Goal: Task Accomplishment & Management: Use online tool/utility

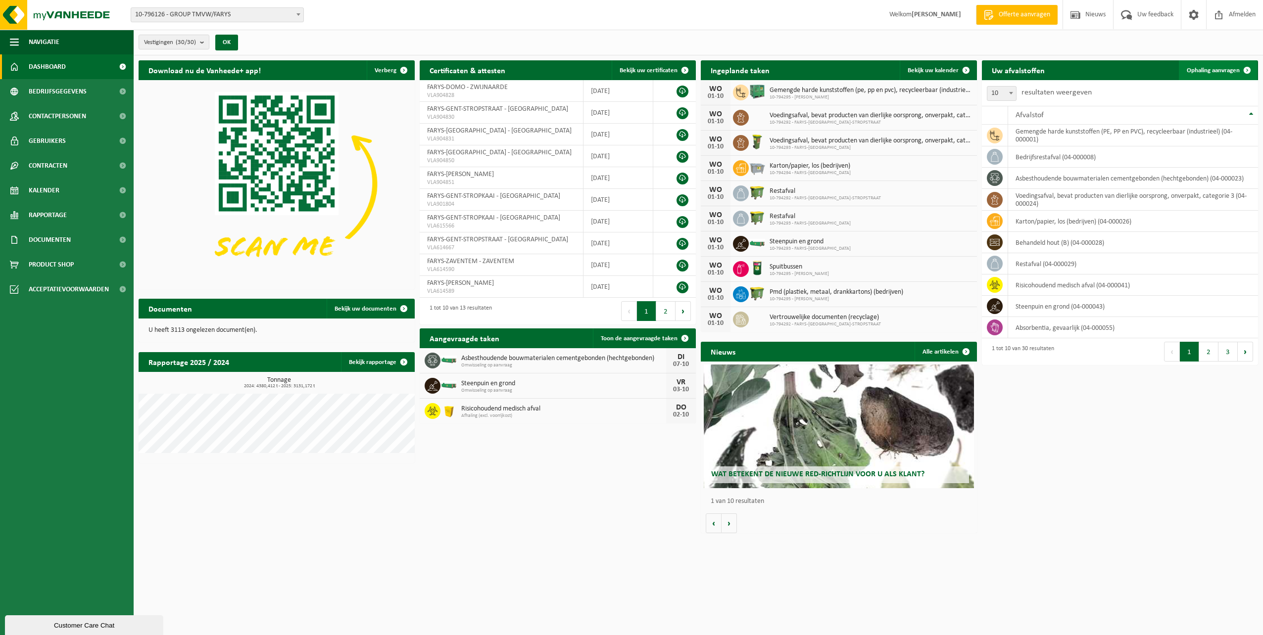
click at [1216, 69] on span "Ophaling aanvragen" at bounding box center [1212, 70] width 53 height 6
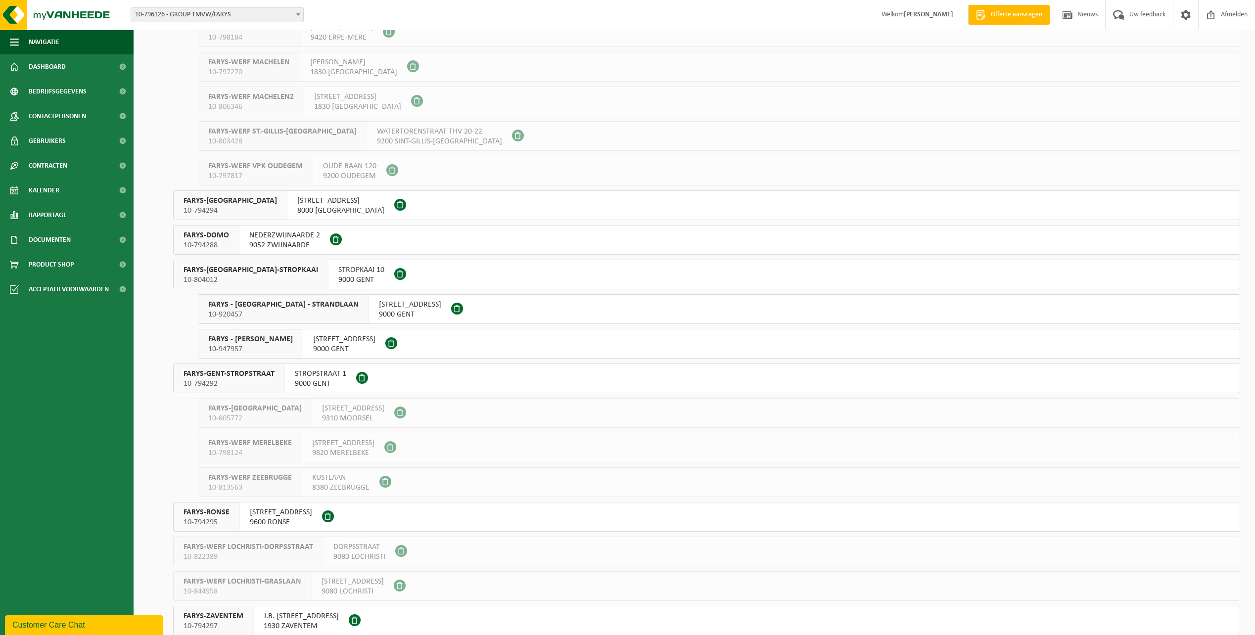
scroll to position [535, 0]
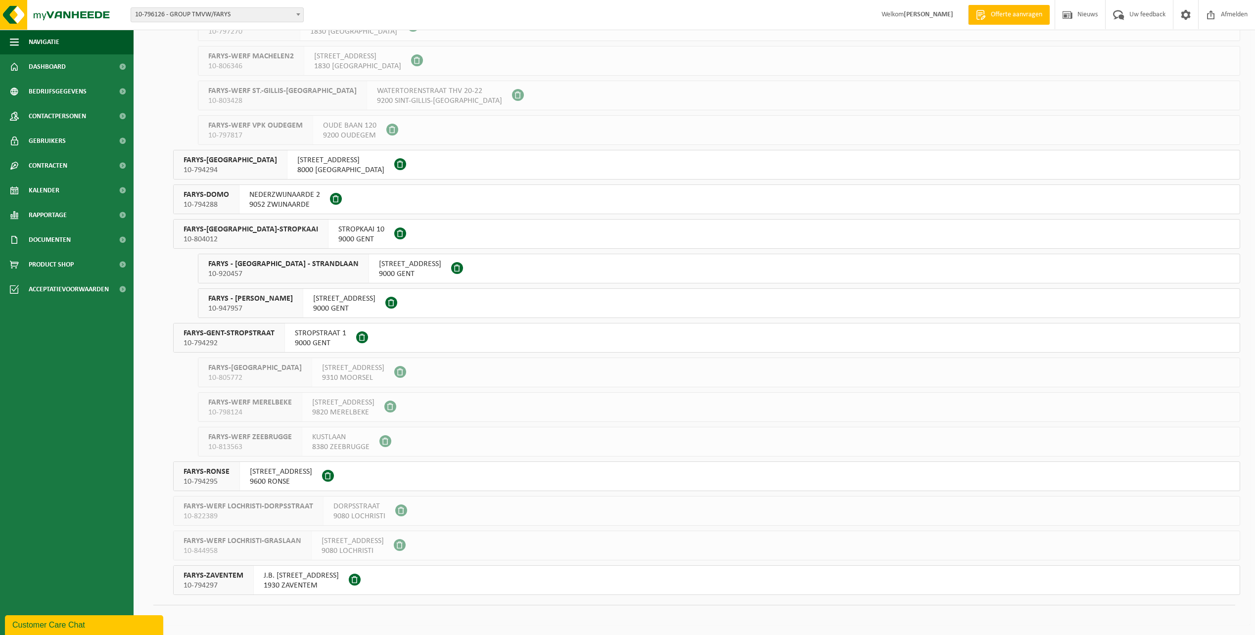
click at [226, 332] on span "FARYS-GENT-STROPSTRAAT" at bounding box center [229, 333] width 91 height 10
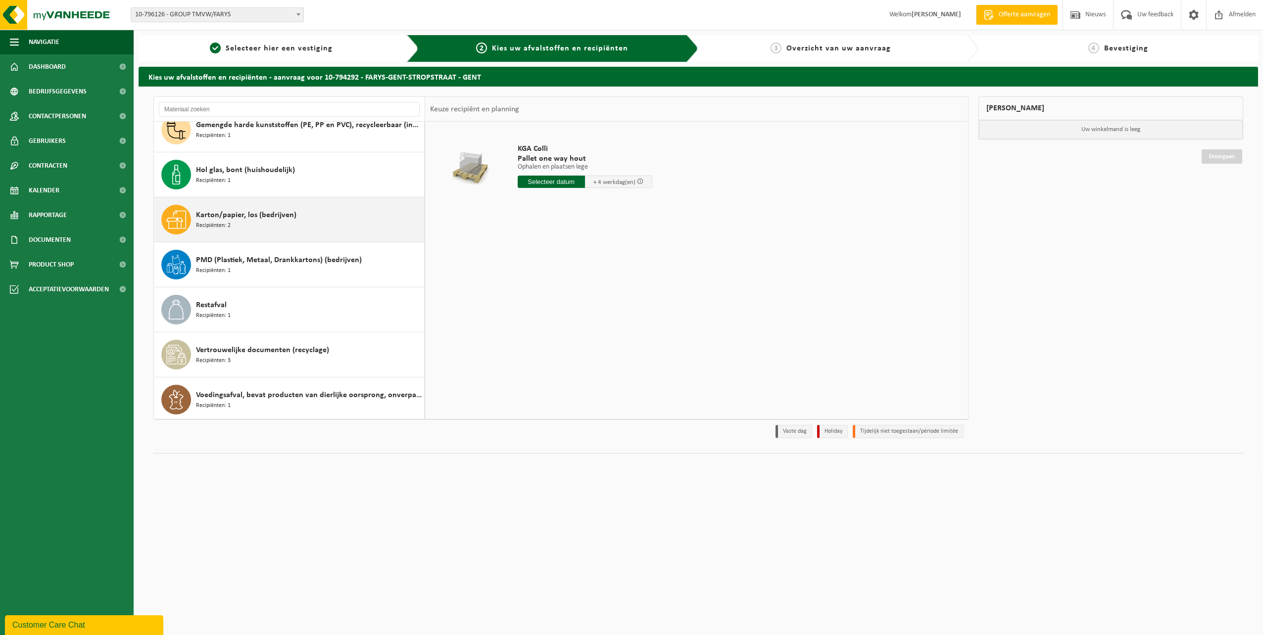
scroll to position [62, 0]
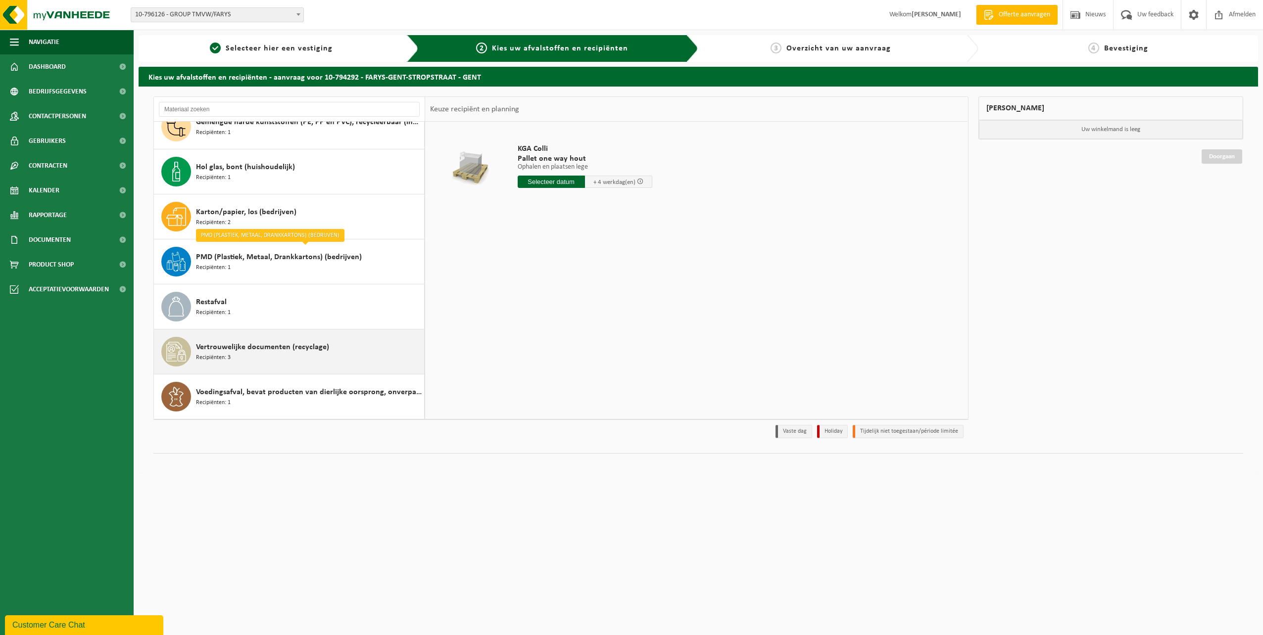
click at [277, 344] on span "Vertrouwelijke documenten (recyclage)" at bounding box center [262, 347] width 133 height 12
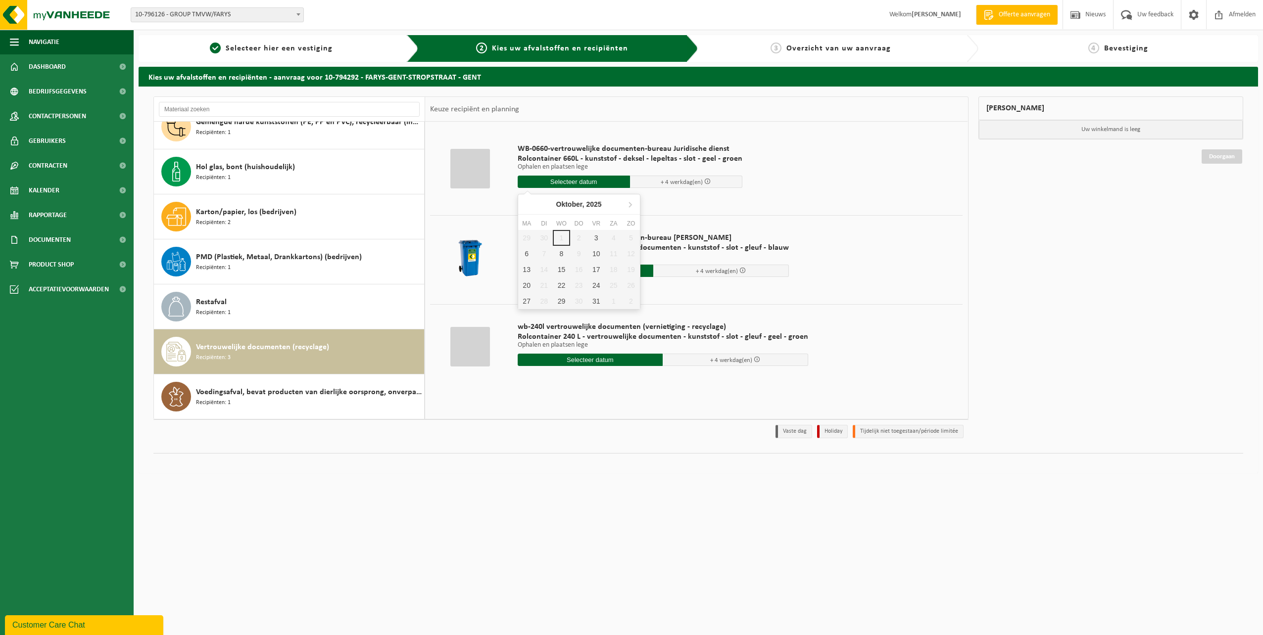
click at [552, 180] on input "text" at bounding box center [573, 182] width 112 height 12
click at [597, 236] on div "3" at bounding box center [595, 238] width 17 height 16
type input "Van 2025-10-03"
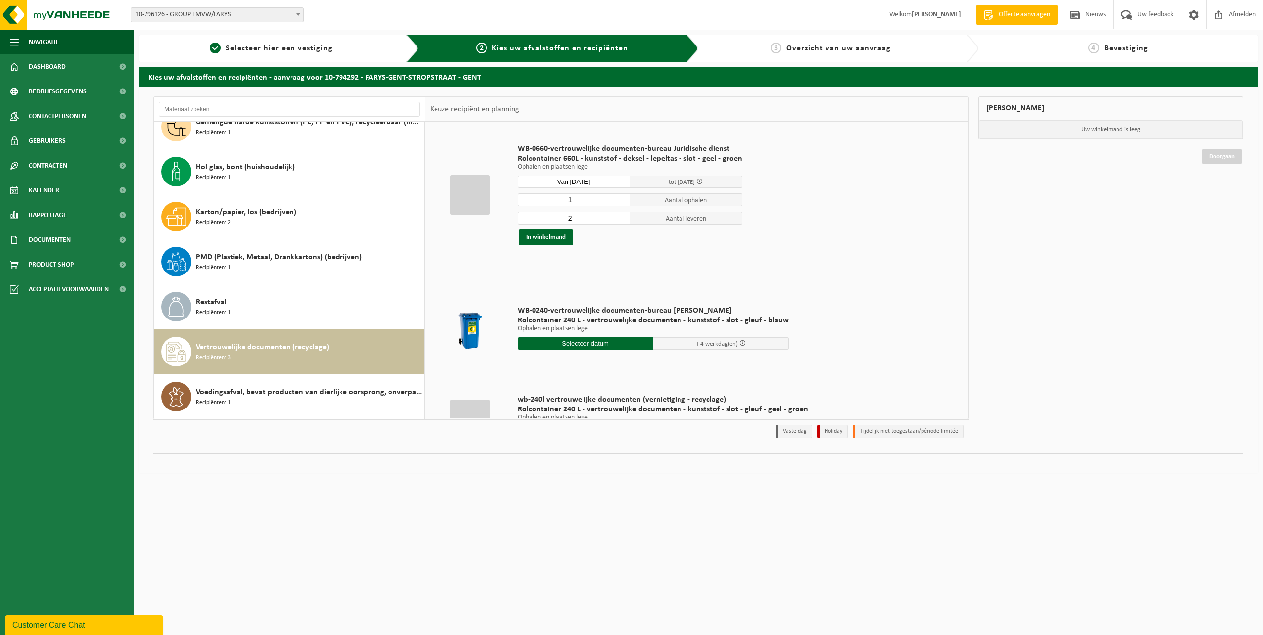
type input "1"
click at [618, 202] on input "1" at bounding box center [573, 199] width 112 height 13
type input "1"
click at [619, 219] on input "1" at bounding box center [573, 218] width 112 height 13
click at [547, 236] on button "In winkelmand" at bounding box center [545, 238] width 54 height 16
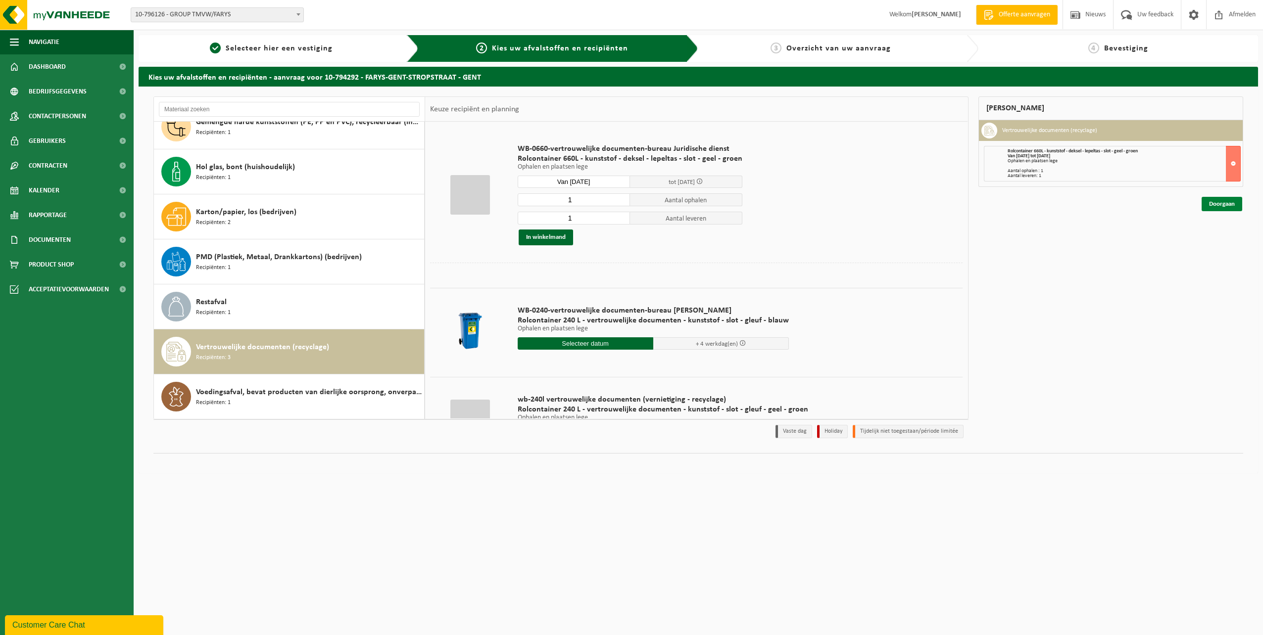
click at [1212, 202] on link "Doorgaan" at bounding box center [1221, 204] width 41 height 14
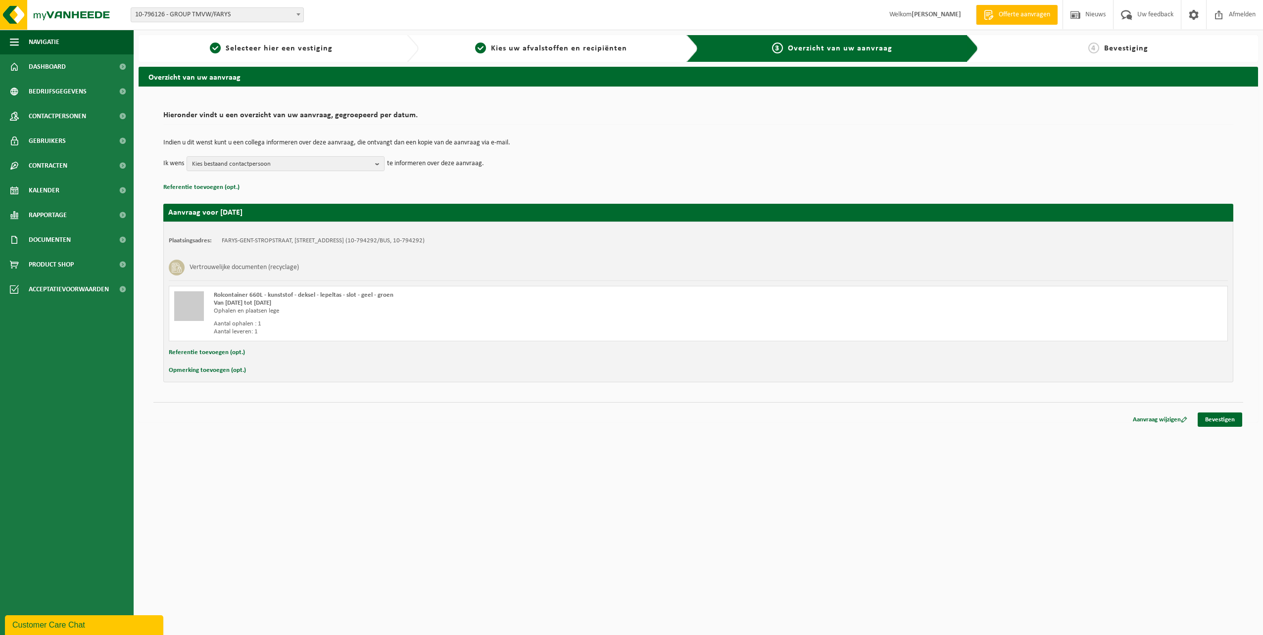
click at [218, 373] on button "Opmerking toevoegen (opt.)" at bounding box center [207, 370] width 77 height 13
click at [241, 370] on input "text" at bounding box center [717, 371] width 1000 height 15
type input "Staat op verdieping -1"
click at [376, 166] on b "button" at bounding box center [379, 164] width 9 height 14
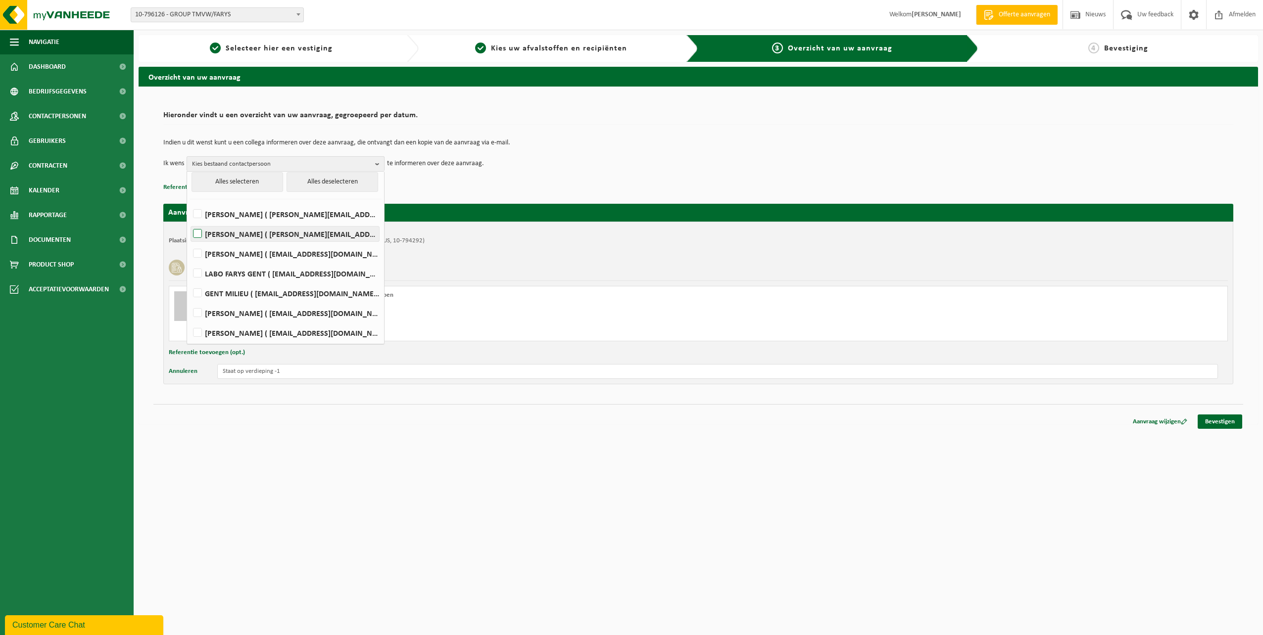
scroll to position [5, 0]
click at [199, 232] on label "Carla De Maeseneer ( carla.demaeseneer@farys.be )" at bounding box center [285, 233] width 188 height 15
click at [189, 221] on input "Carla De Maeseneer ( carla.demaeseneer@farys.be )" at bounding box center [189, 220] width 0 height 0
checkbox input "true"
click at [1227, 421] on link "Bevestigen" at bounding box center [1219, 422] width 45 height 14
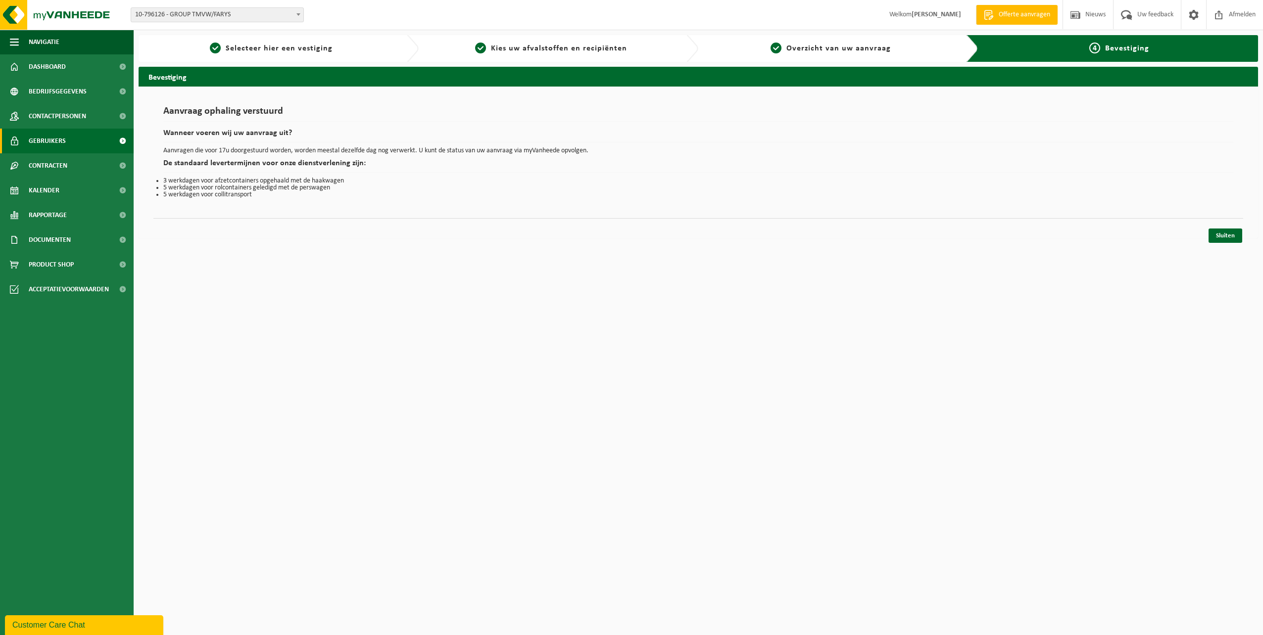
click at [53, 140] on span "Gebruikers" at bounding box center [47, 141] width 37 height 25
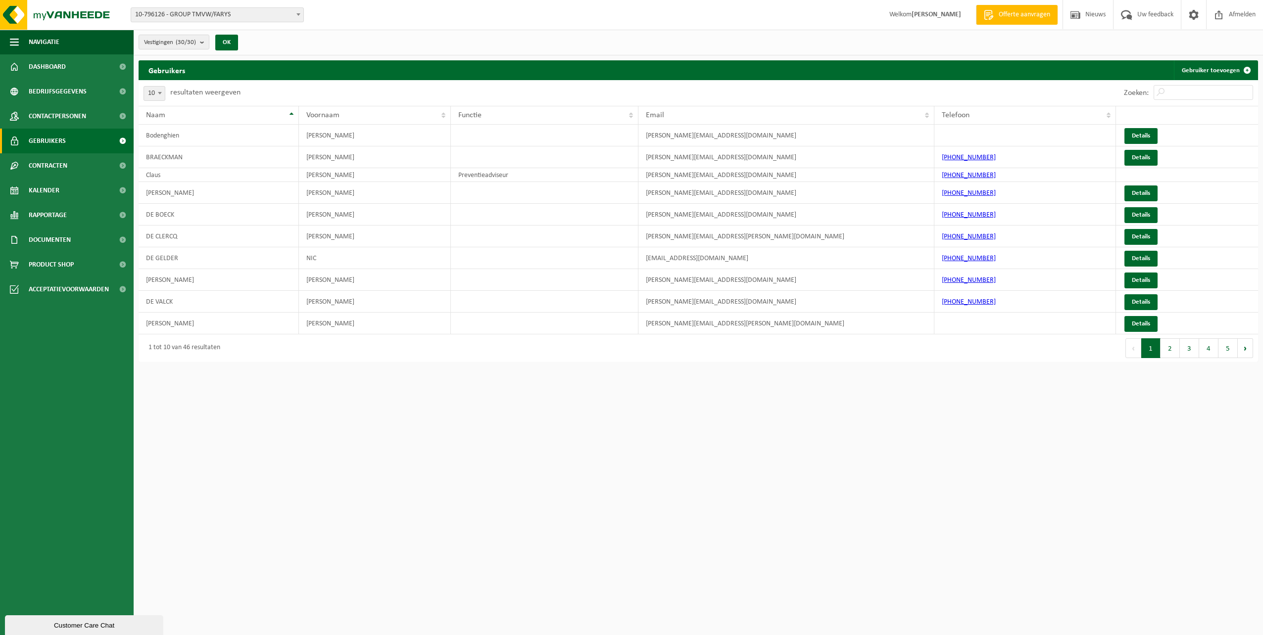
click at [162, 95] on span at bounding box center [160, 93] width 10 height 13
select select "50"
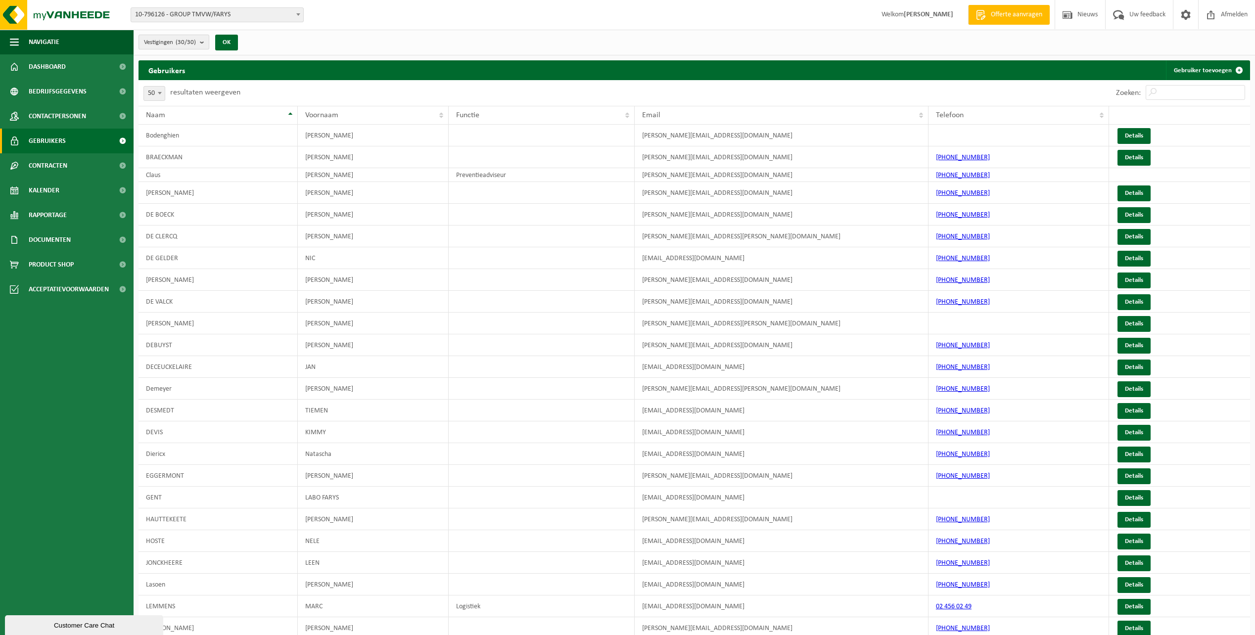
click at [202, 43] on b "submit" at bounding box center [204, 42] width 9 height 14
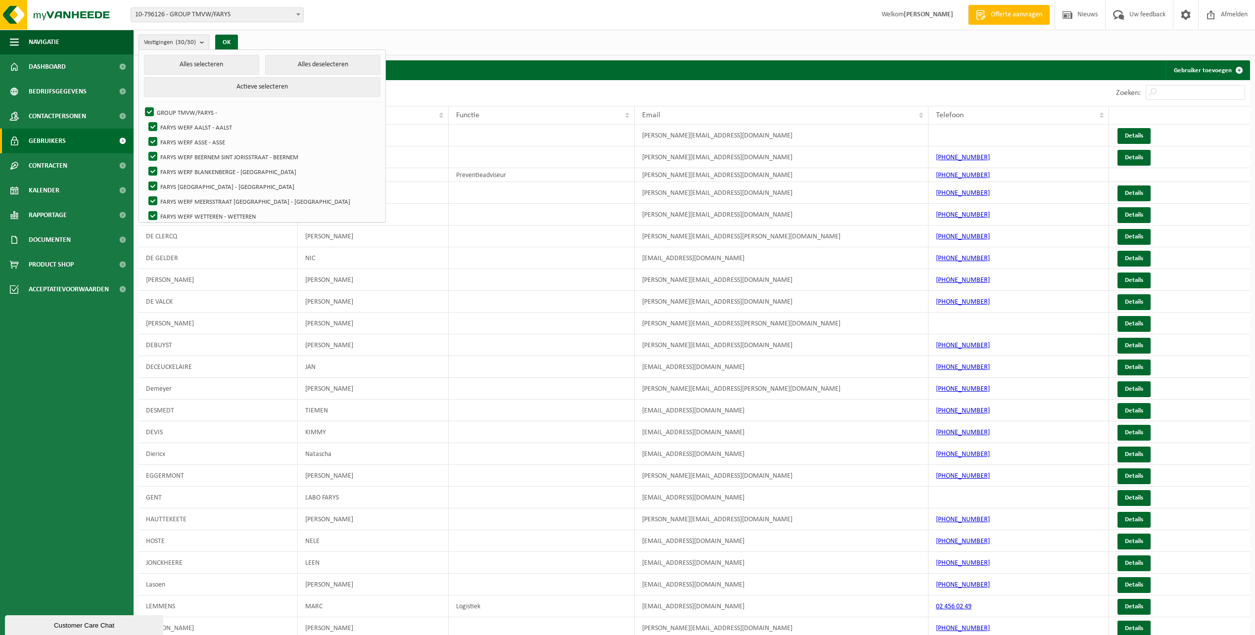
click at [202, 43] on b "submit" at bounding box center [204, 42] width 9 height 14
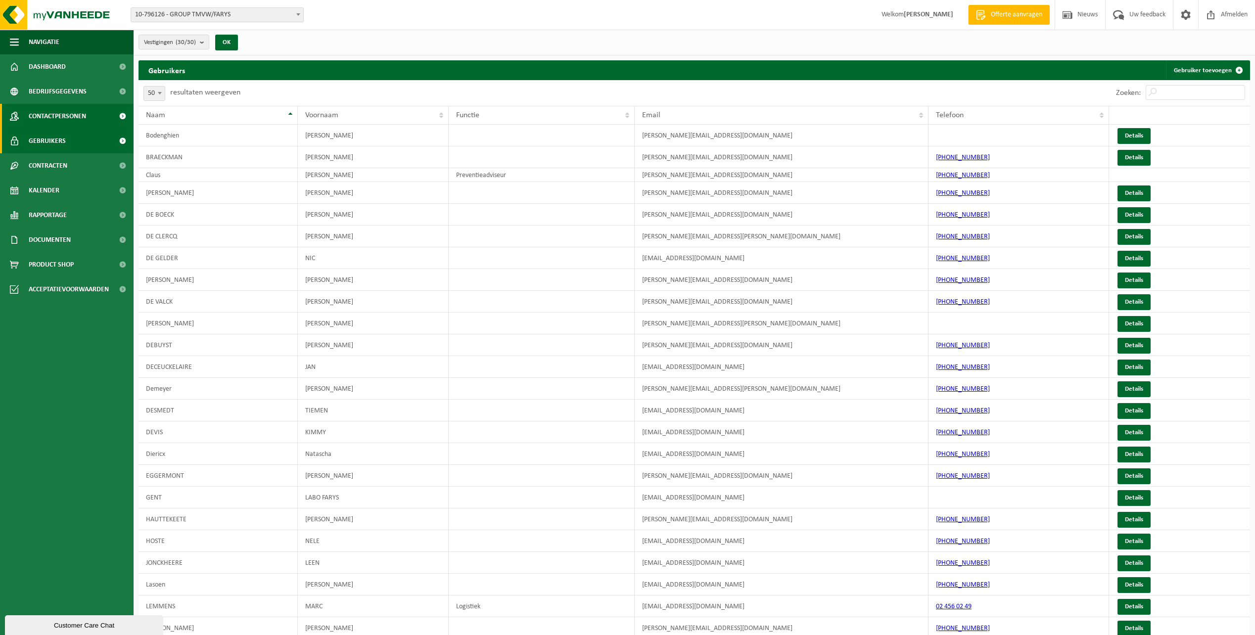
click at [67, 116] on span "Contactpersonen" at bounding box center [57, 116] width 57 height 25
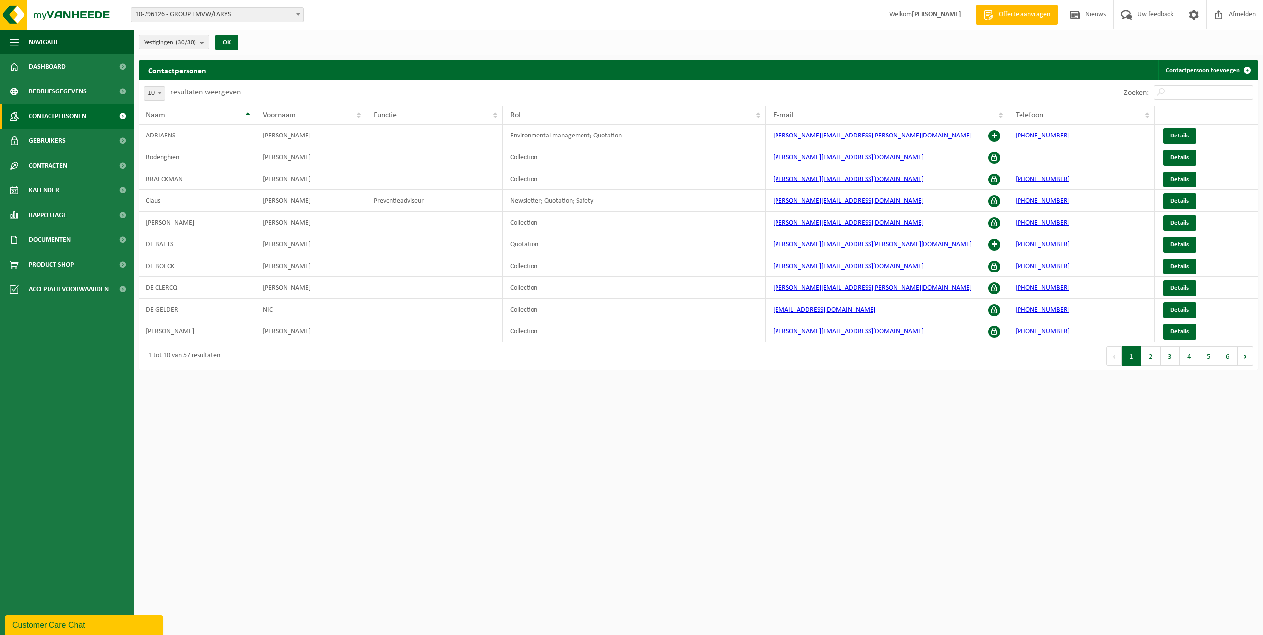
click at [161, 93] on b at bounding box center [160, 93] width 4 height 2
select select "100"
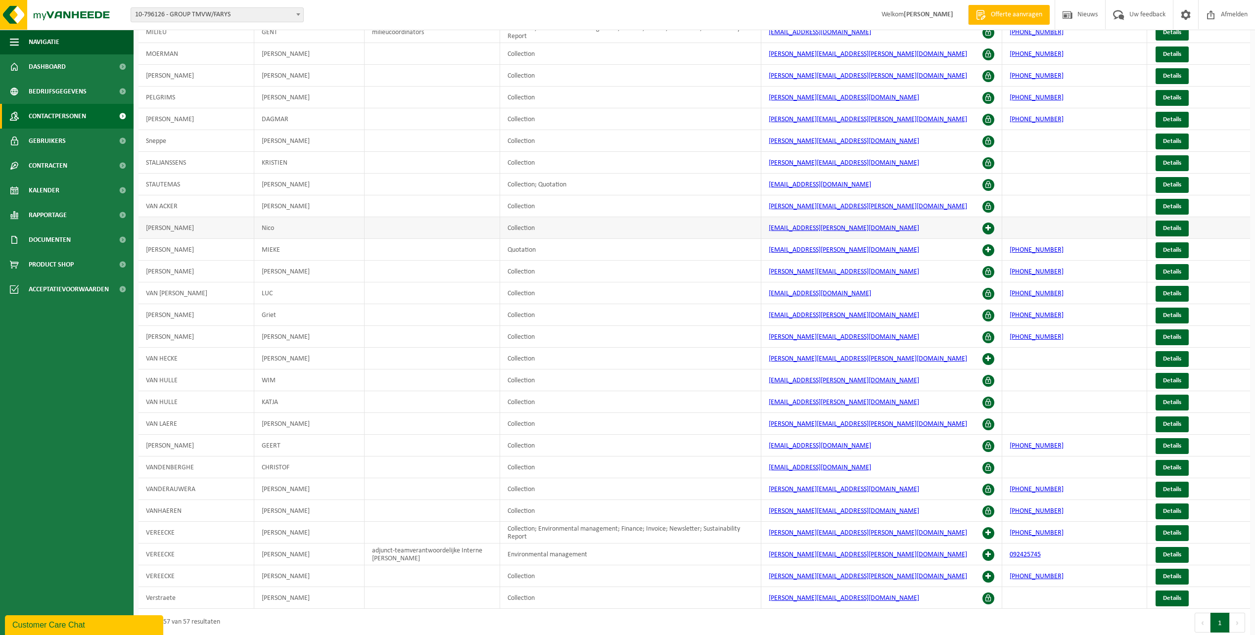
scroll to position [763, 0]
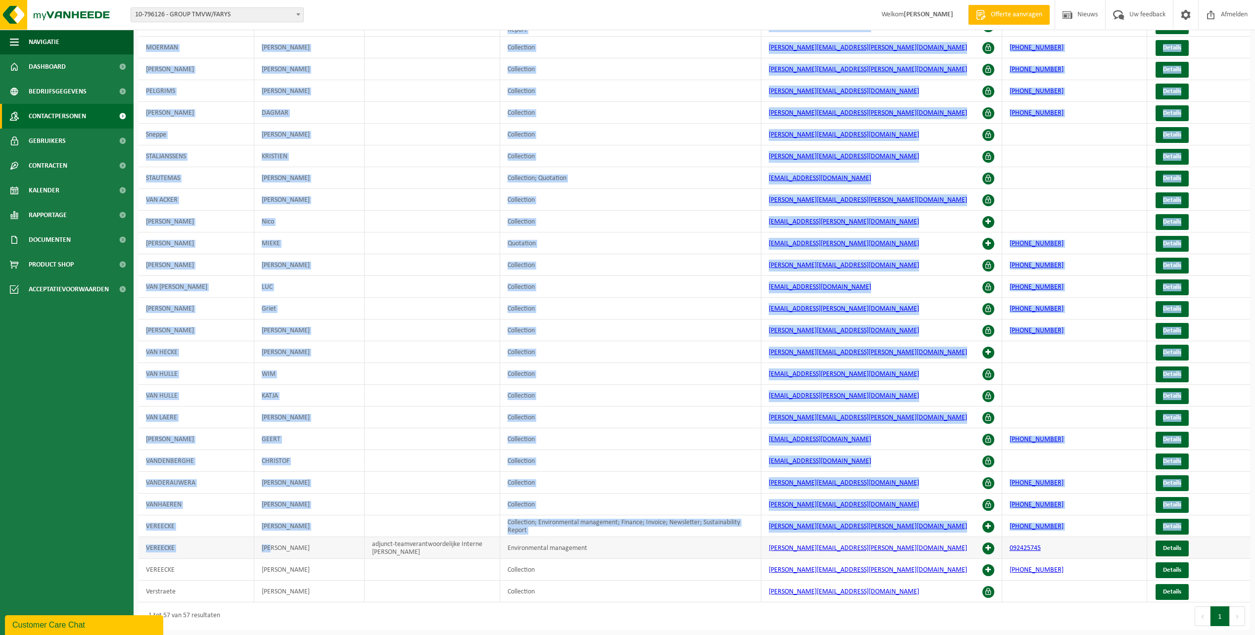
drag, startPoint x: 135, startPoint y: 522, endPoint x: 331, endPoint y: 539, distance: 197.6
click at [1177, 528] on span "Details" at bounding box center [1172, 526] width 18 height 6
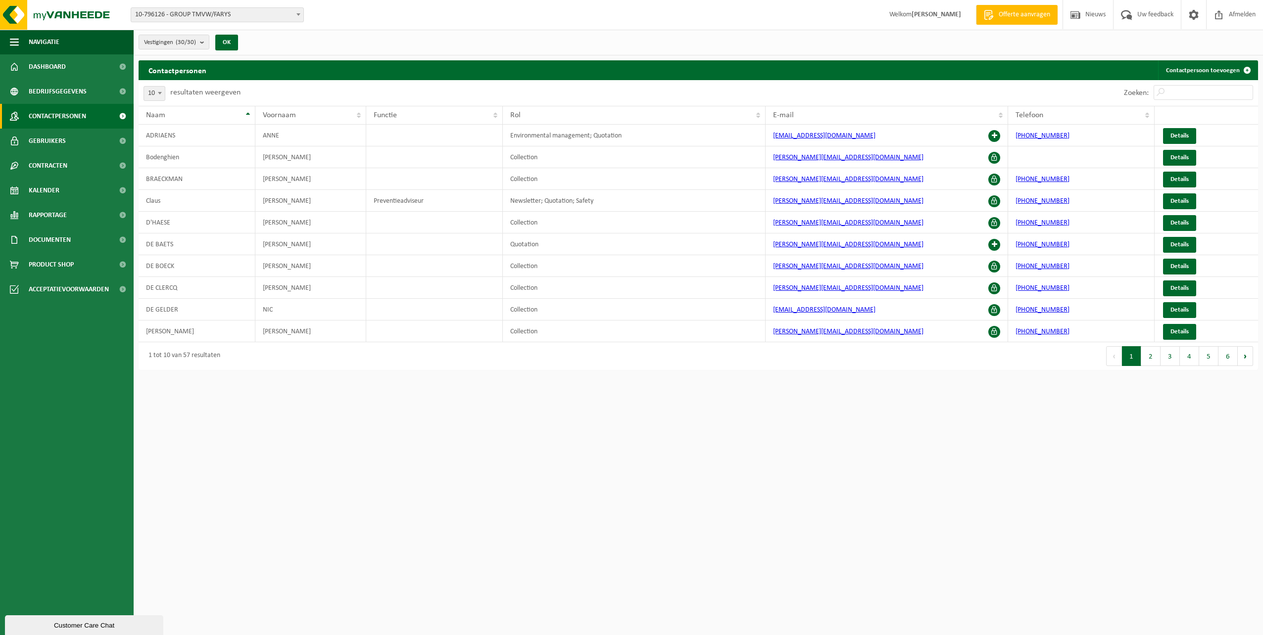
click at [161, 96] on span at bounding box center [160, 93] width 10 height 13
select select "100"
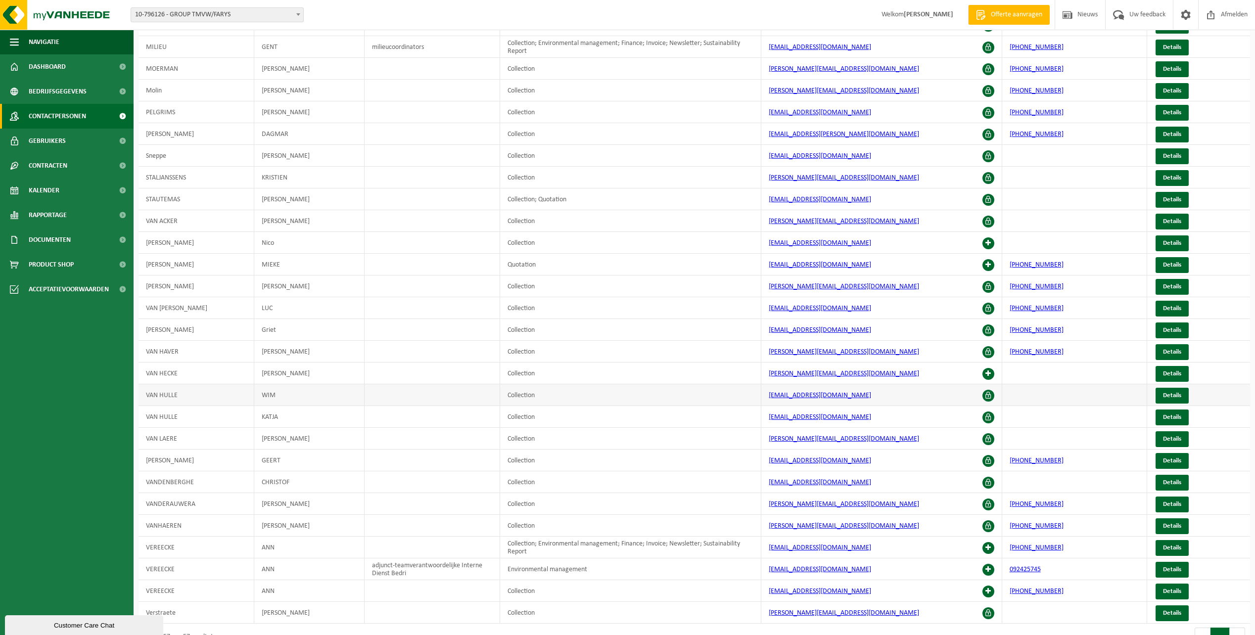
scroll to position [763, 0]
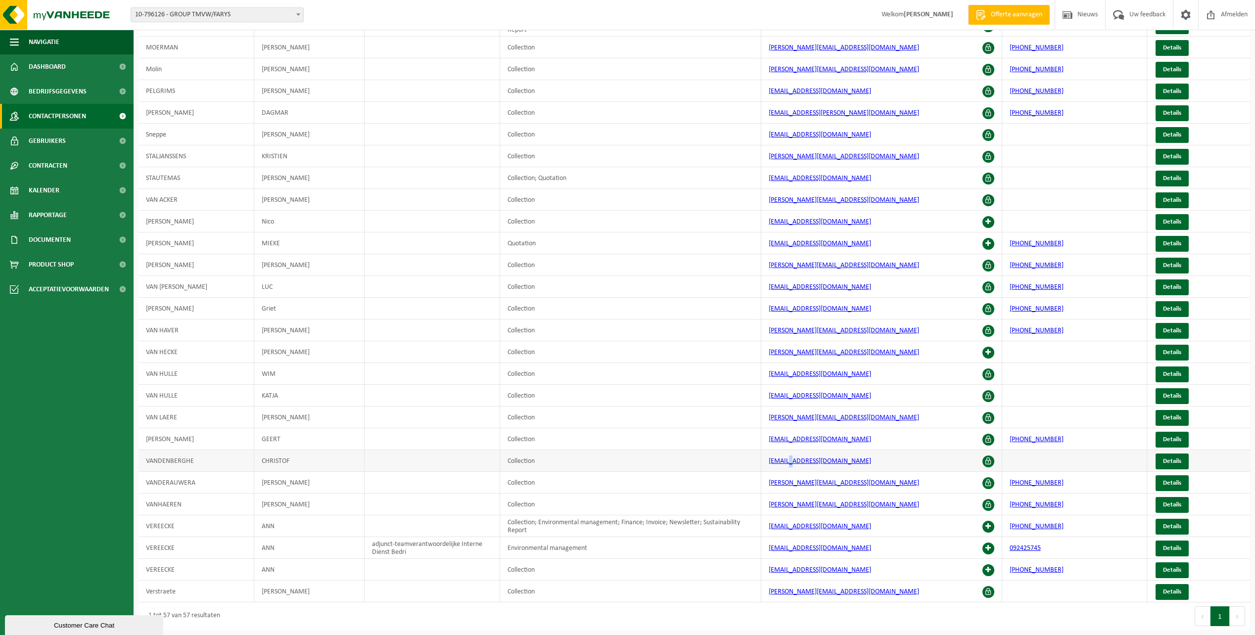
click at [785, 467] on td "[EMAIL_ADDRESS][DOMAIN_NAME]" at bounding box center [881, 461] width 241 height 22
click at [93, 374] on ul "Navigatie Offerte aanvragen Nieuws Uw feedback Afmelden Dashboard Bedrijfsgegev…" at bounding box center [67, 333] width 134 height 606
